Goal: Check status

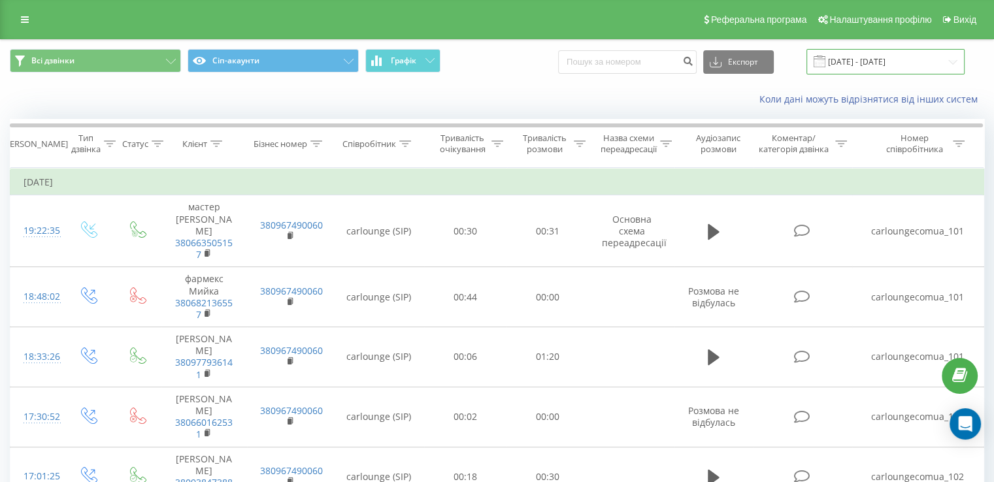
click at [932, 69] on input "[DATE] - [DATE]" at bounding box center [885, 61] width 158 height 25
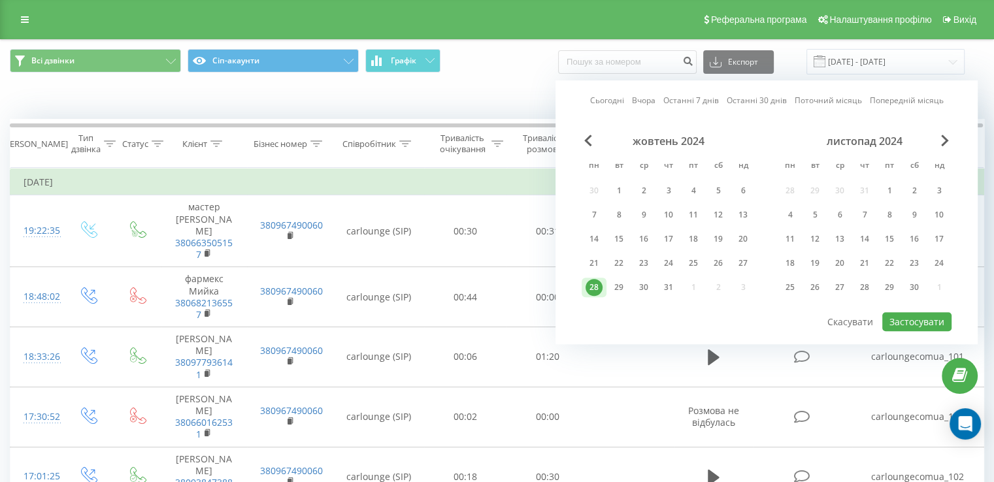
click at [605, 114] on div "Сьогодні Вчора Останні 7 днів Останні 30 днів Поточний місяць Попередній місяць…" at bounding box center [766, 212] width 422 height 264
click at [610, 104] on div "Сьогодні Вчора Останні 7 днів Останні 30 днів Поточний місяць Попередній місяць…" at bounding box center [766, 212] width 422 height 264
click at [610, 104] on link "Сьогодні" at bounding box center [607, 101] width 34 height 12
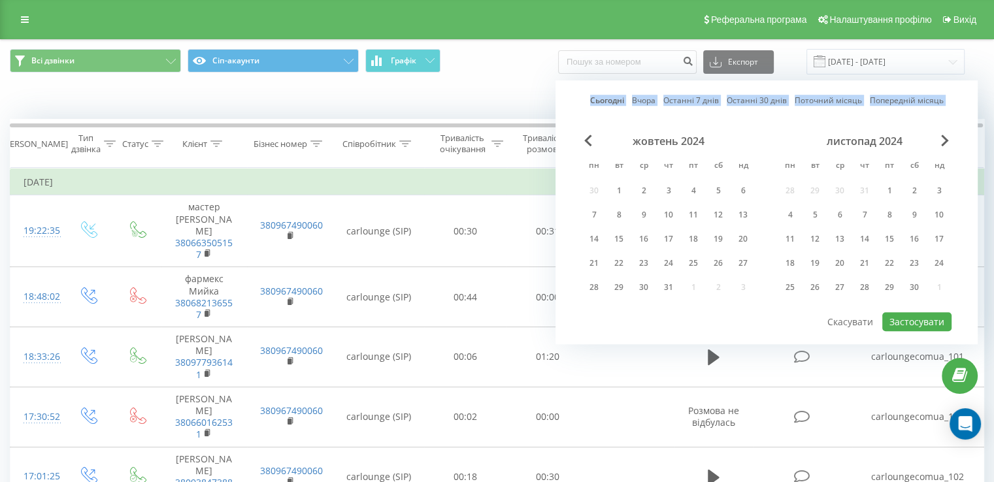
drag, startPoint x: 610, startPoint y: 104, endPoint x: 883, endPoint y: 308, distance: 341.3
click at [883, 308] on div "Сьогодні Вчора Останні 7 днів Останні 30 днів Поточний місяць Попередній місяць…" at bounding box center [766, 212] width 422 height 264
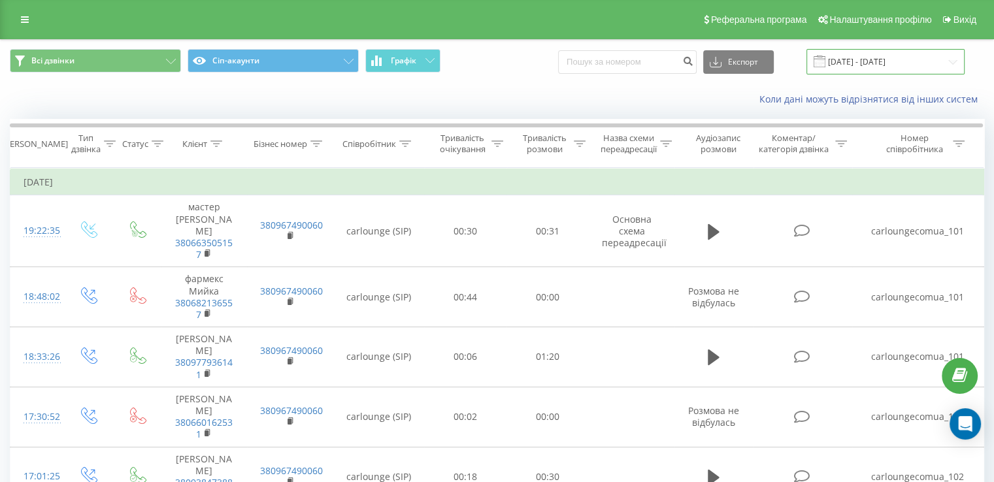
click at [886, 58] on input "[DATE] - [DATE]" at bounding box center [885, 61] width 158 height 25
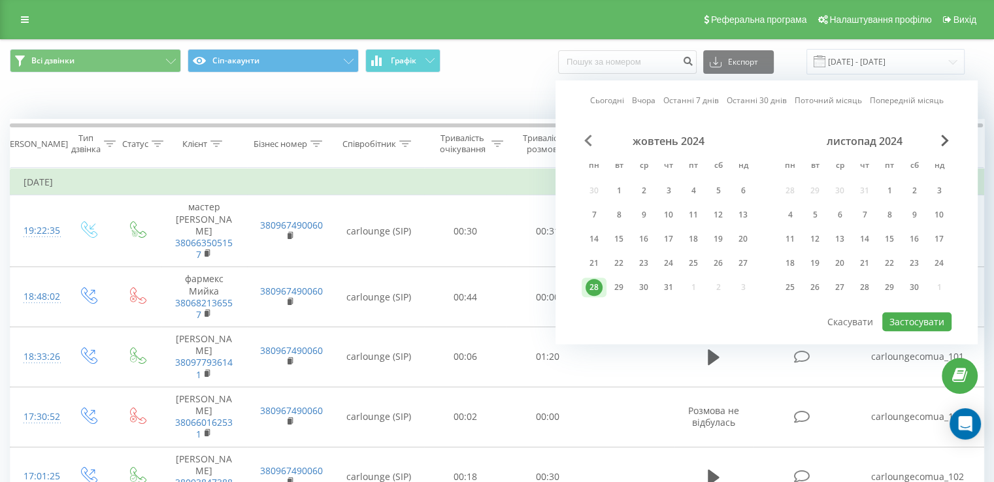
click at [588, 144] on span "Previous Month" at bounding box center [588, 141] width 8 height 12
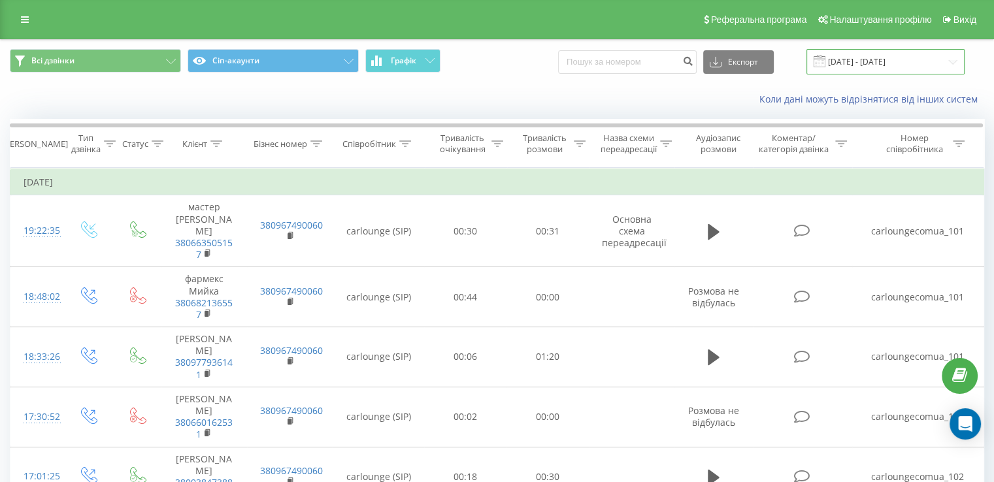
click at [902, 67] on input "[DATE] - [DATE]" at bounding box center [885, 61] width 158 height 25
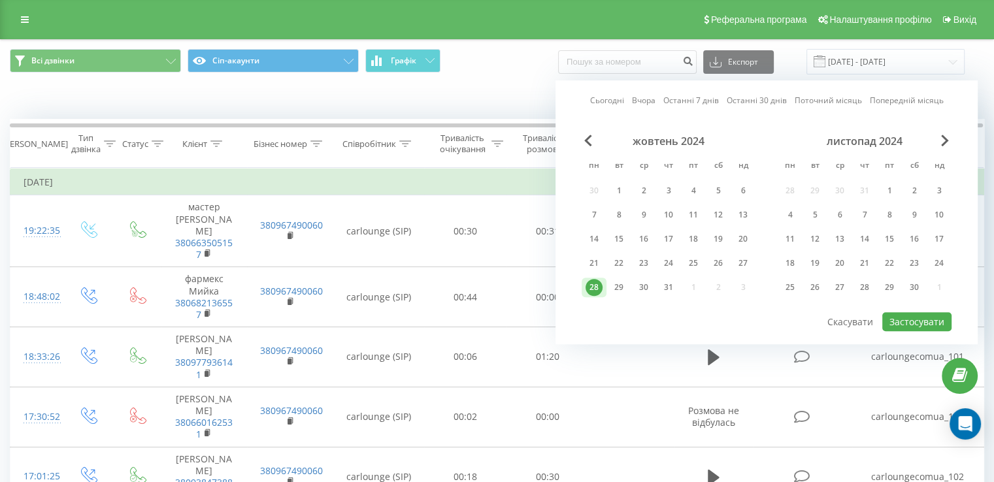
click at [598, 97] on link "Сьогодні" at bounding box center [607, 101] width 34 height 12
click at [912, 320] on button "Застосувати" at bounding box center [916, 321] width 69 height 19
type input "[DATE] - [DATE]"
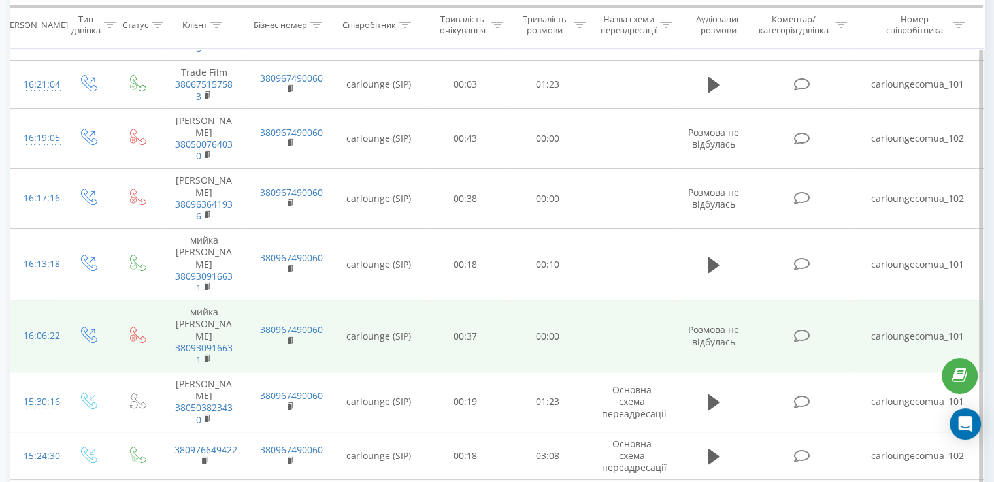
scroll to position [27, 0]
